Goal: Information Seeking & Learning: Learn about a topic

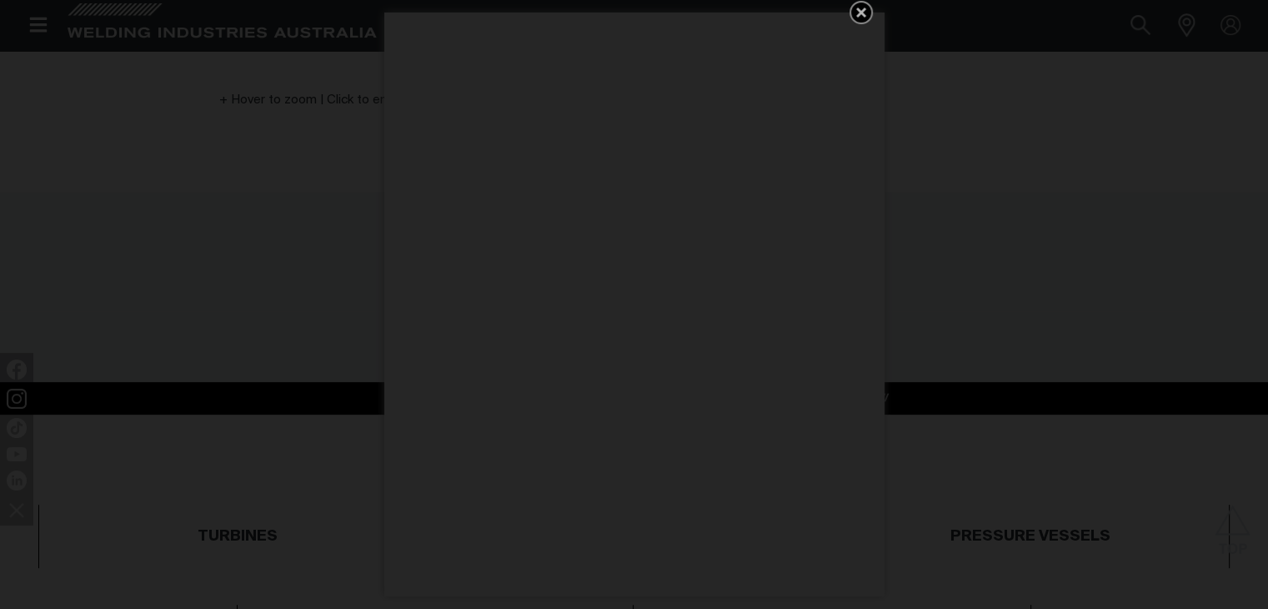
scroll to position [584, 0]
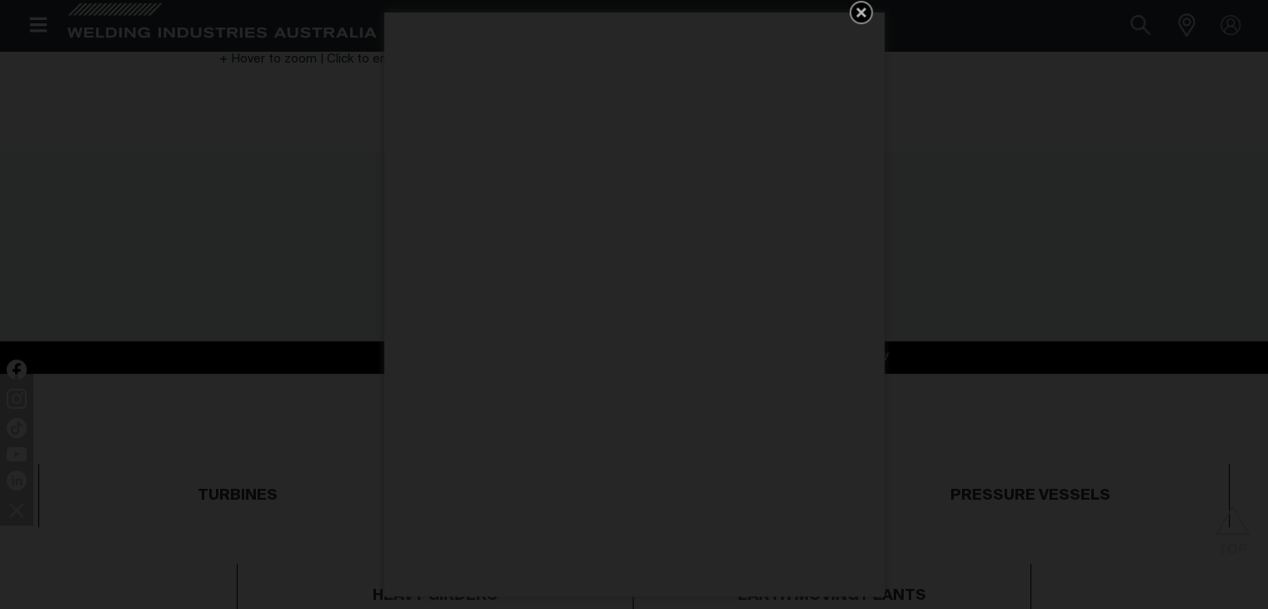
click at [863, 16] on icon "Get 5 WIA Welding Guides Free!" at bounding box center [861, 13] width 10 height 10
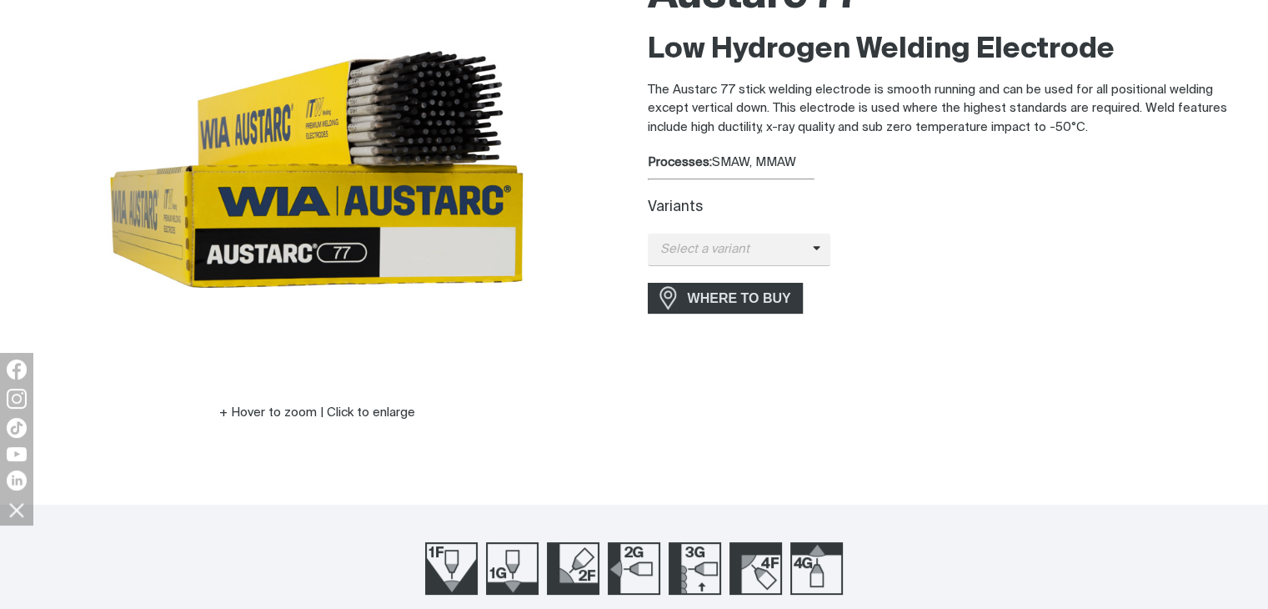
scroll to position [250, 0]
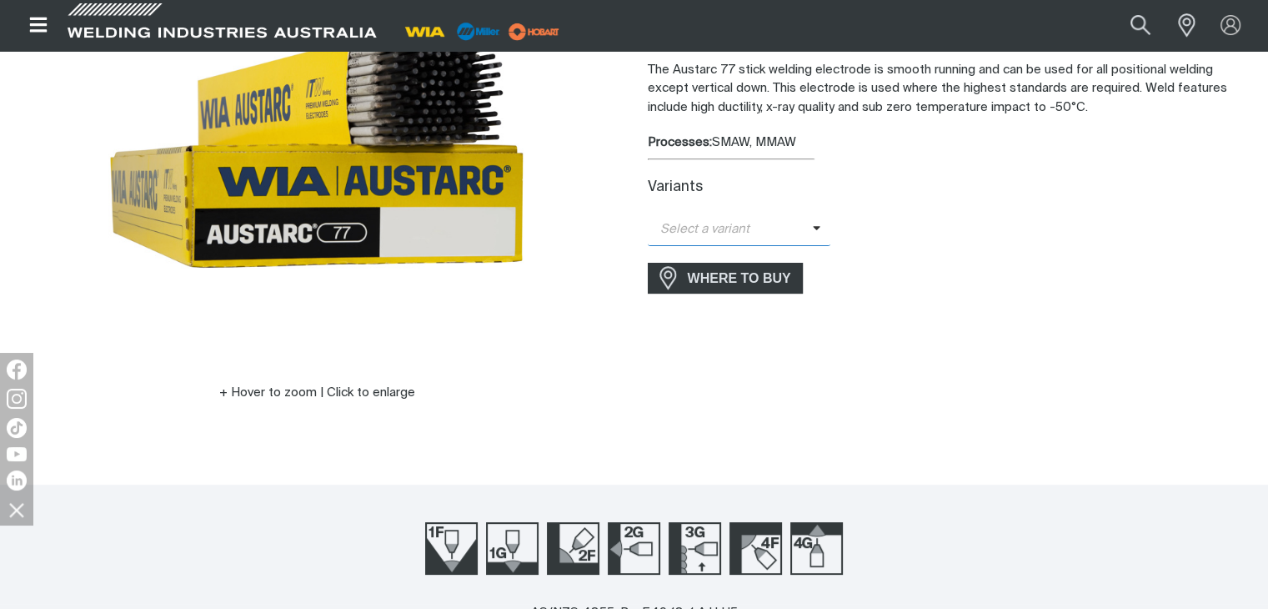
click at [815, 236] on span "Select a variant" at bounding box center [739, 229] width 183 height 33
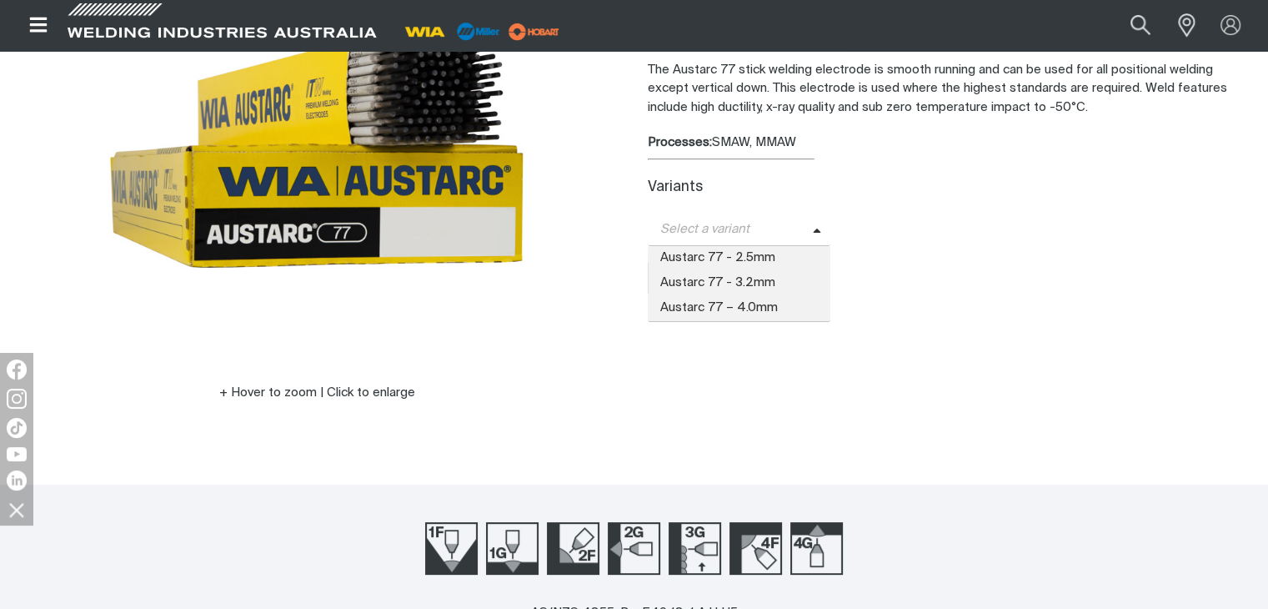
click at [815, 234] on span "Select a variant" at bounding box center [739, 229] width 183 height 33
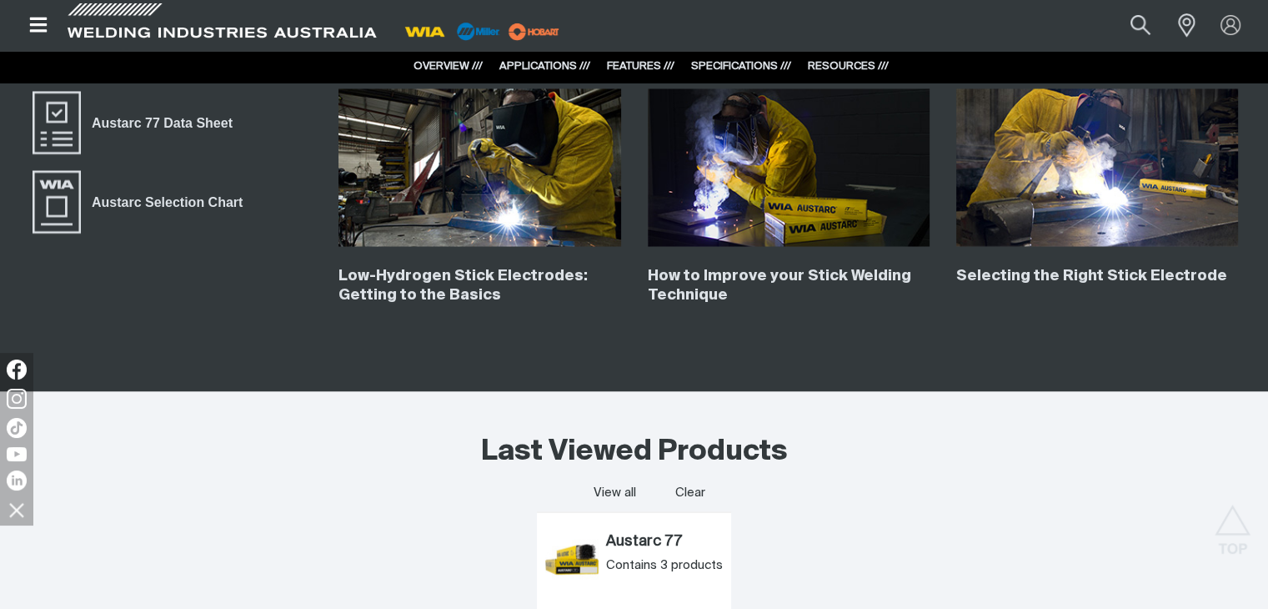
scroll to position [2974, 0]
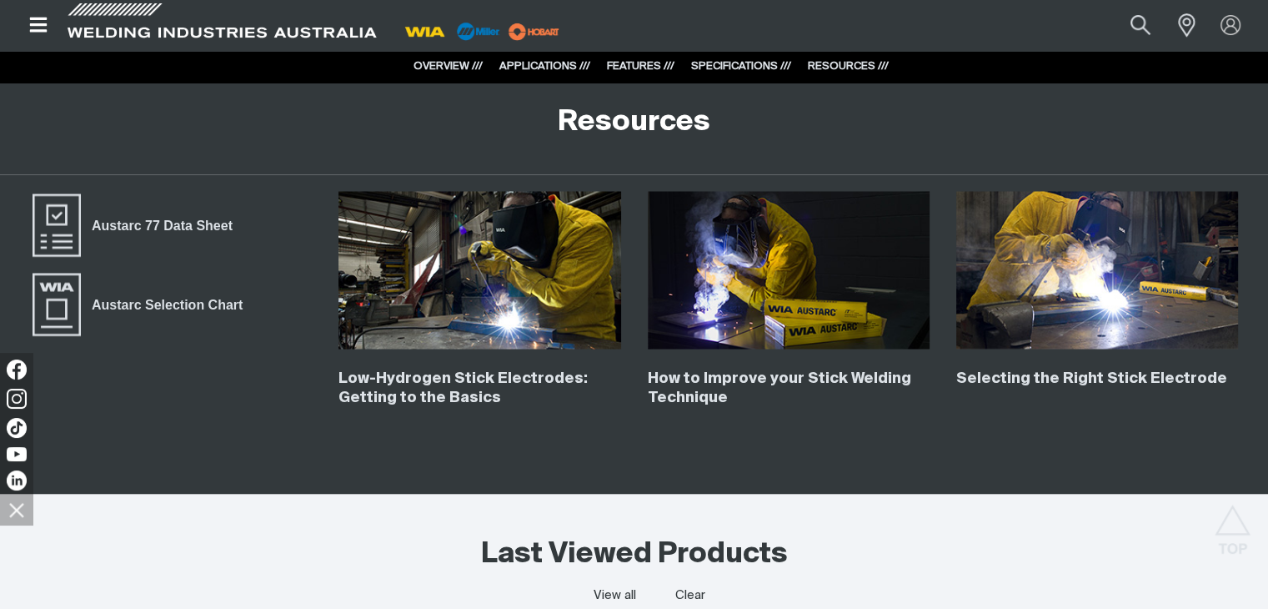
click at [1074, 323] on img at bounding box center [1097, 270] width 282 height 158
